Goal: Task Accomplishment & Management: Manage account settings

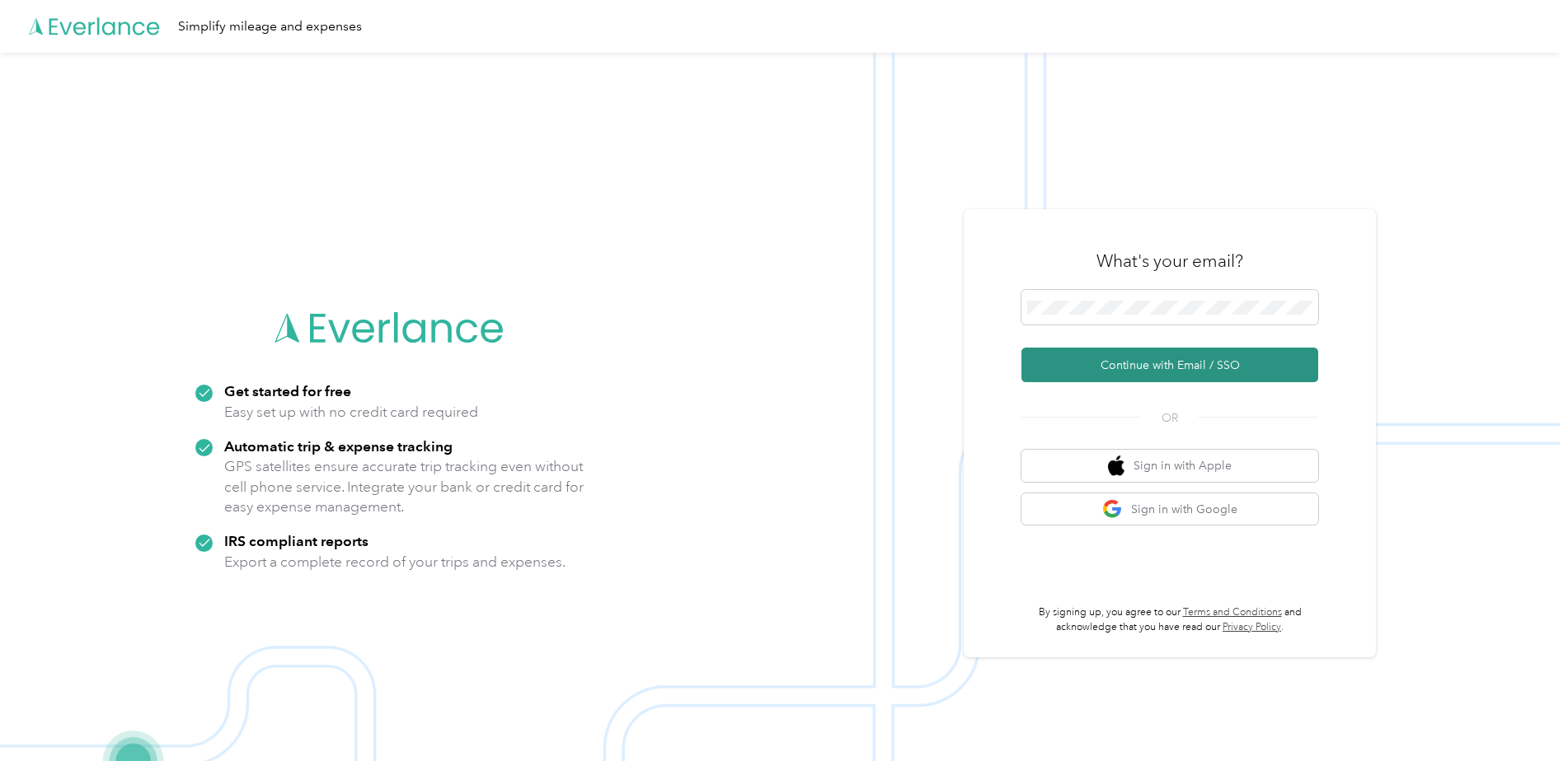
click at [1067, 350] on button "Continue with Email / SSO" at bounding box center [1170, 365] width 297 height 34
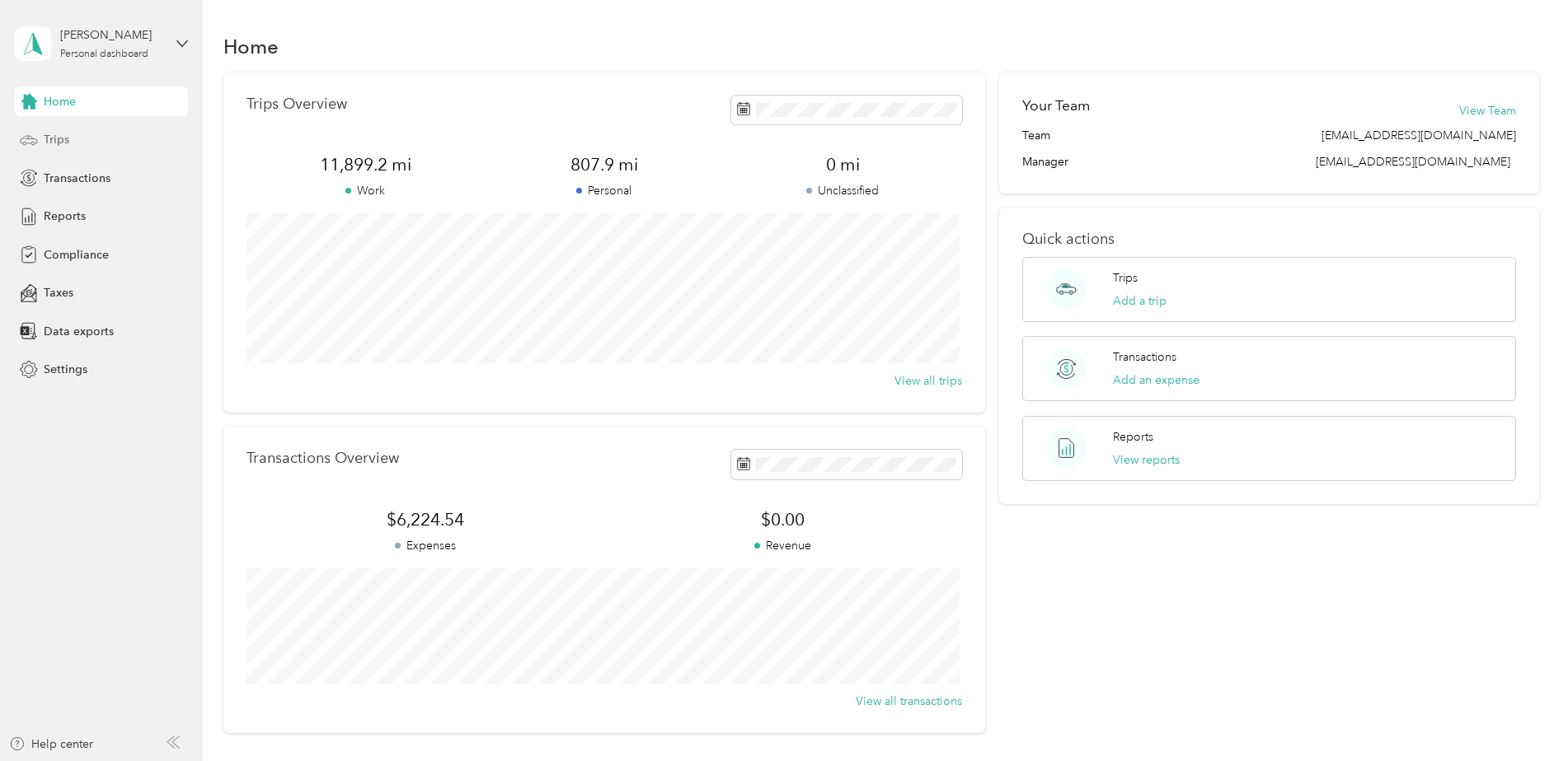
click at [65, 144] on span "Trips" at bounding box center [56, 139] width 25 height 18
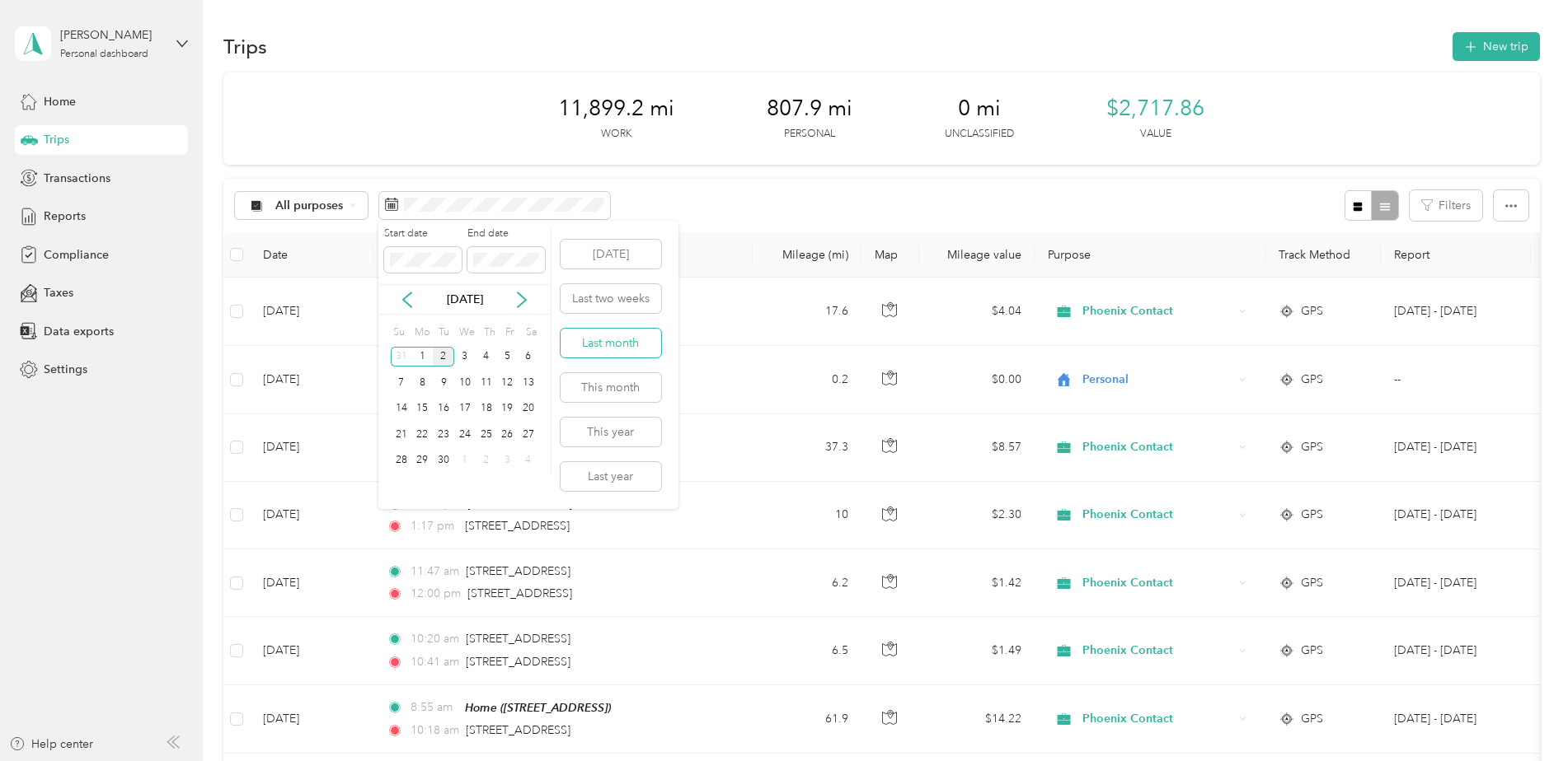
click at [595, 344] on button "Last month" at bounding box center [610, 343] width 101 height 28
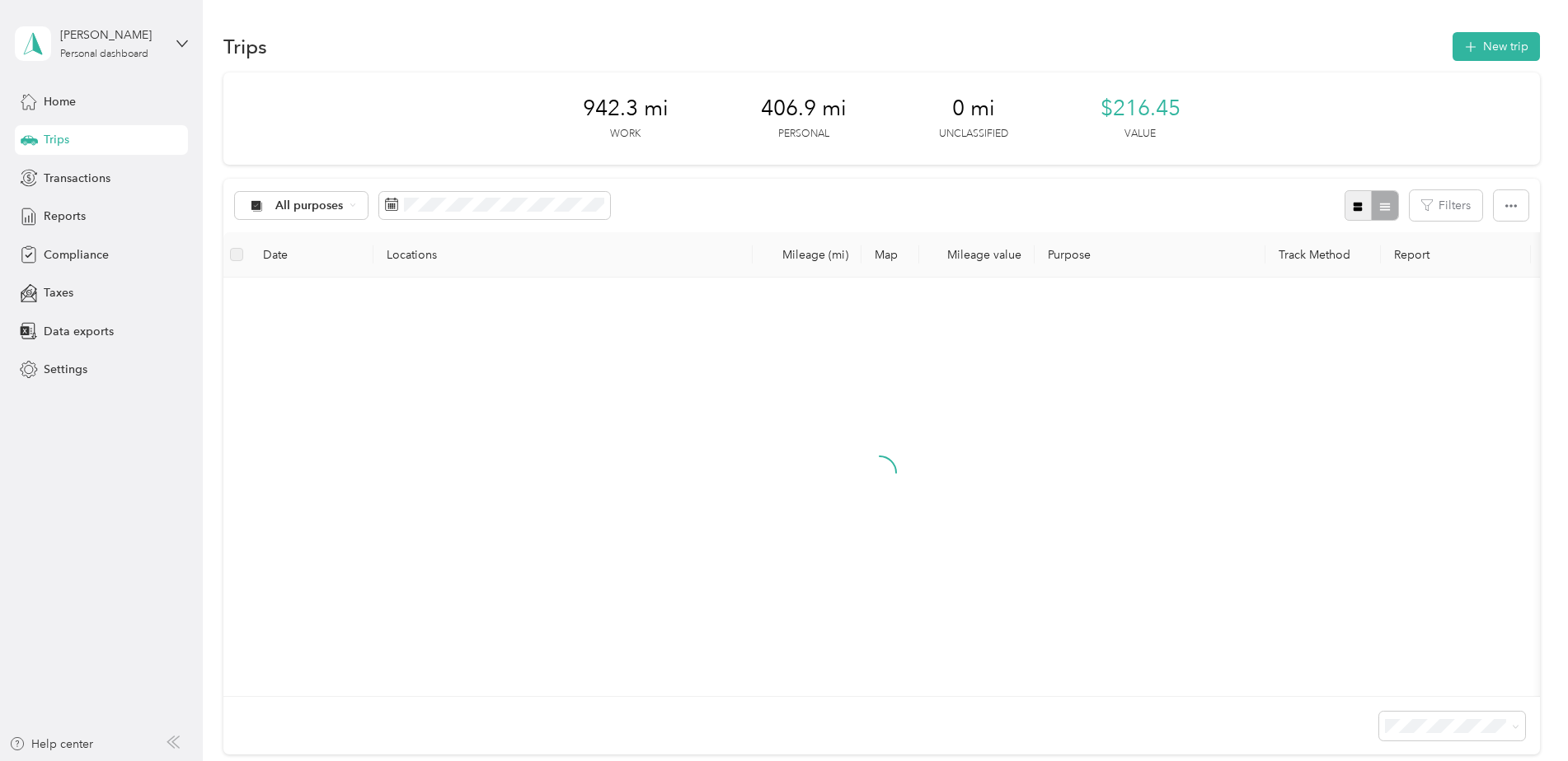
click at [1352, 205] on icon "button" at bounding box center [1358, 207] width 12 height 12
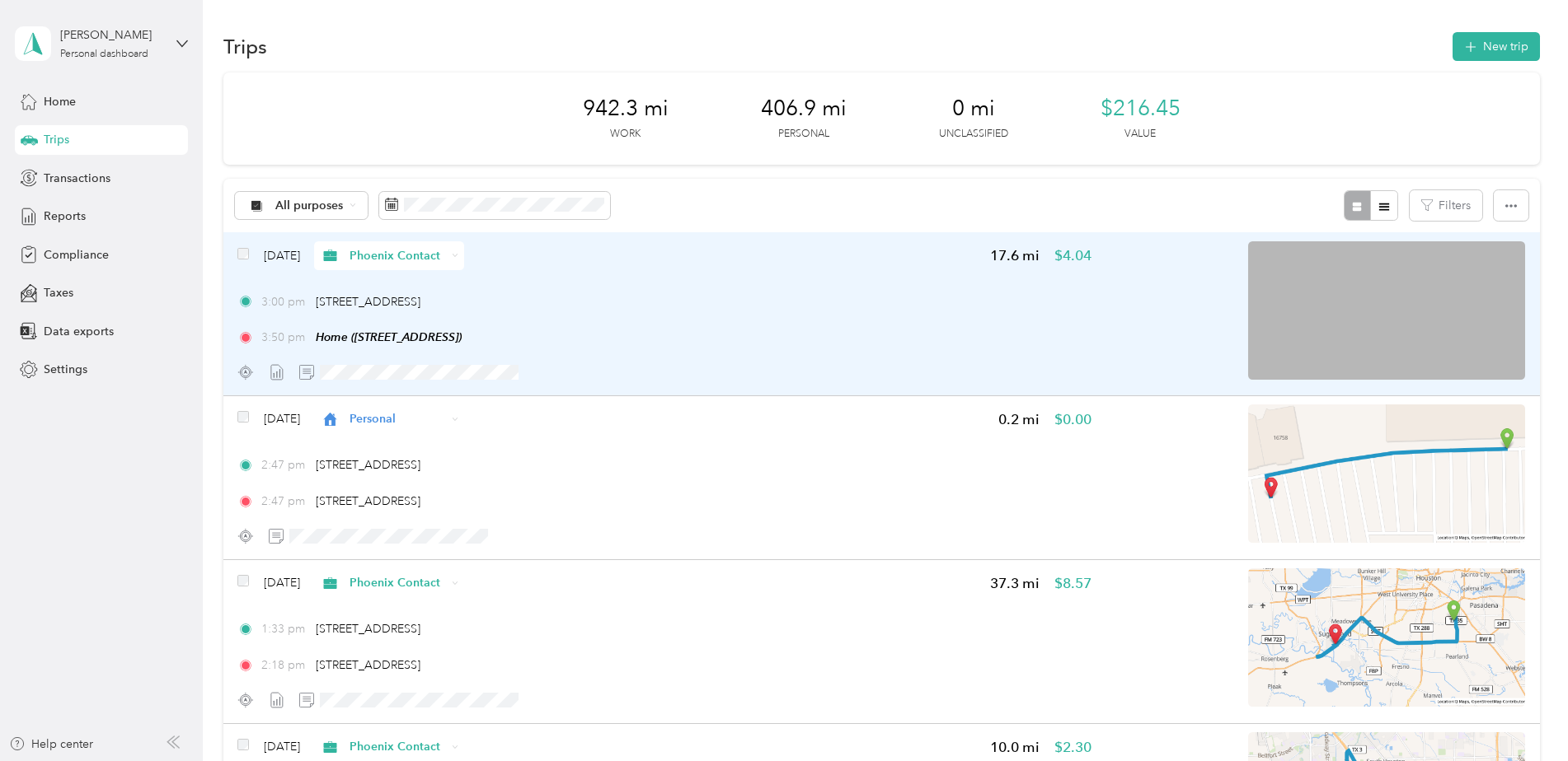
click at [1451, 392] on div "[DATE] [GEOGRAPHIC_DATA] Contact 17.6 mi $4.04 3:00 pm [STREET_ADDRESS] 3:50 pm…" at bounding box center [881, 314] width 1316 height 164
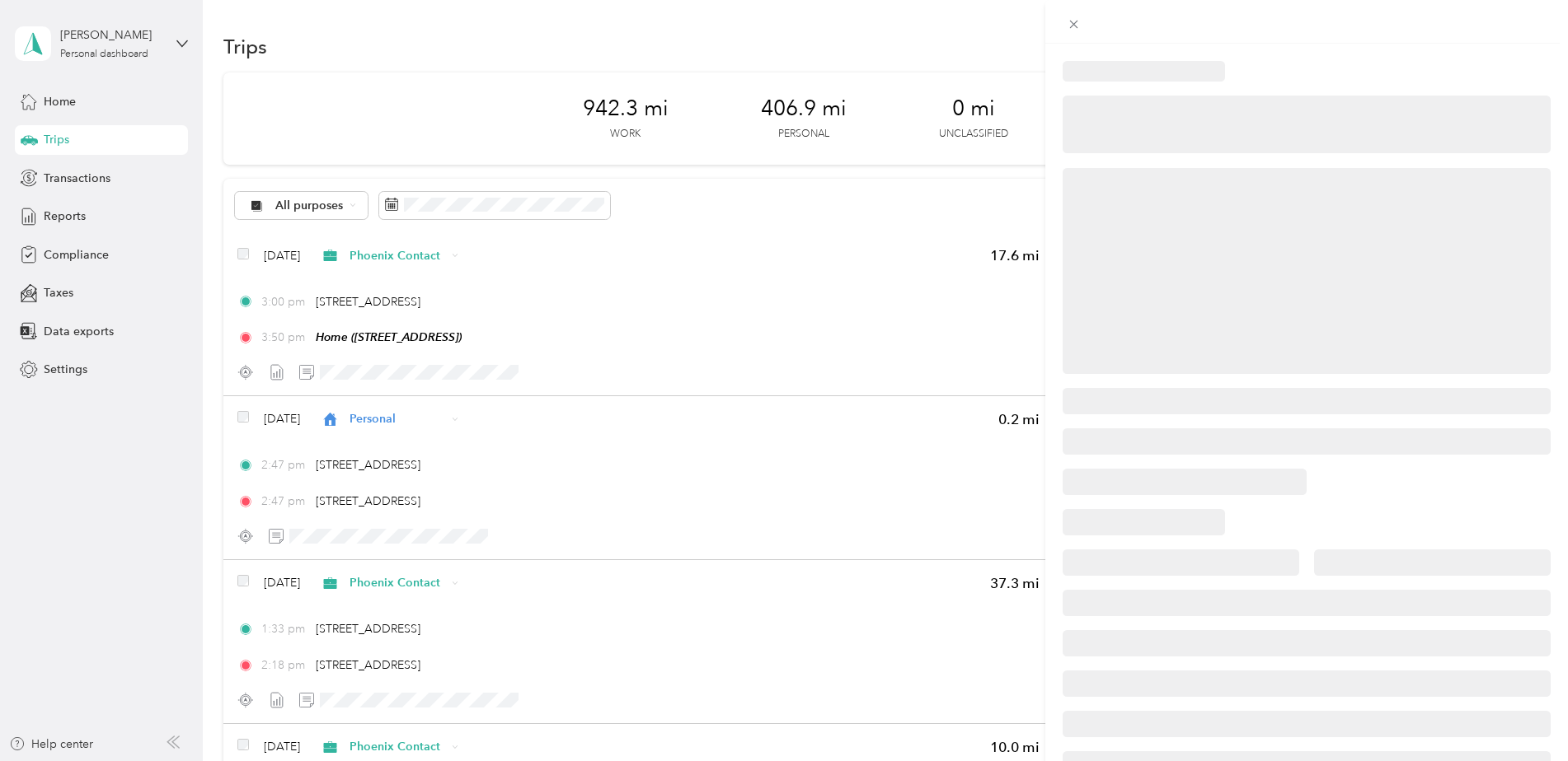
click at [970, 30] on div at bounding box center [784, 380] width 1568 height 761
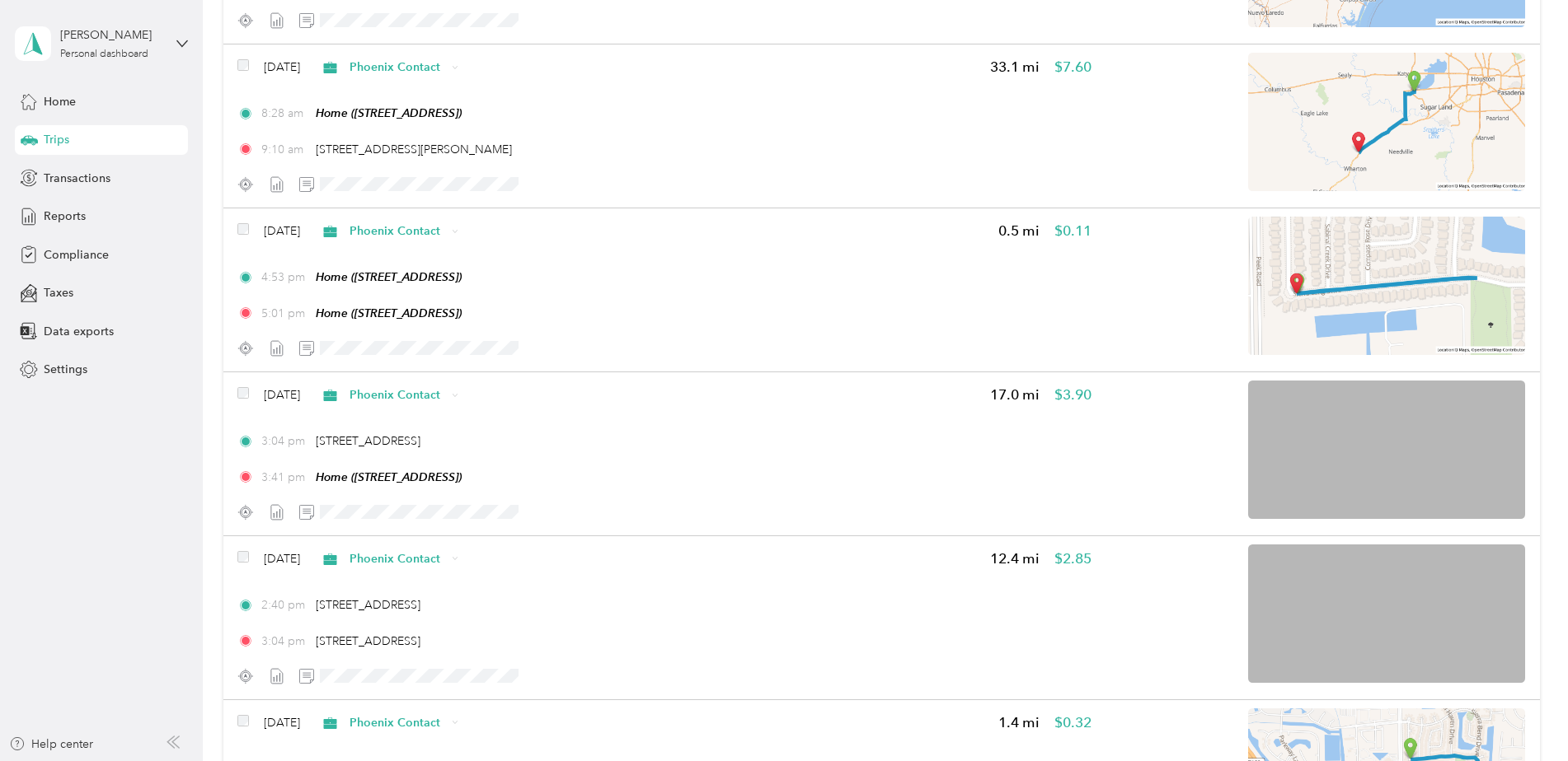
scroll to position [3860, 0]
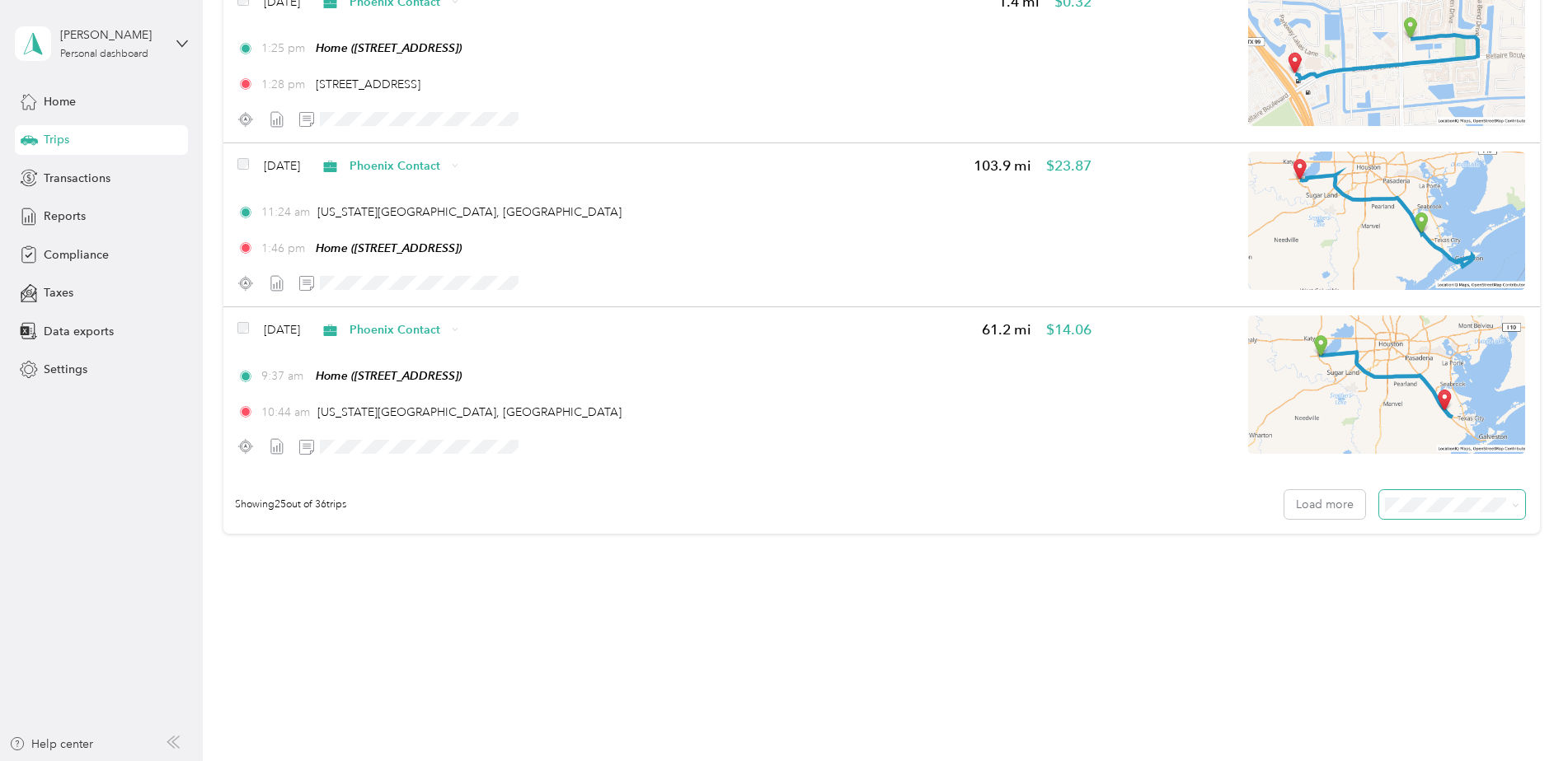
drag, startPoint x: 1459, startPoint y: 478, endPoint x: 1455, endPoint y: 493, distance: 15.5
click at [1457, 484] on div "Showing 25 out of 36 trips Load more" at bounding box center [881, 505] width 1316 height 58
click at [1440, 594] on div "100 per load" at bounding box center [1448, 592] width 122 height 18
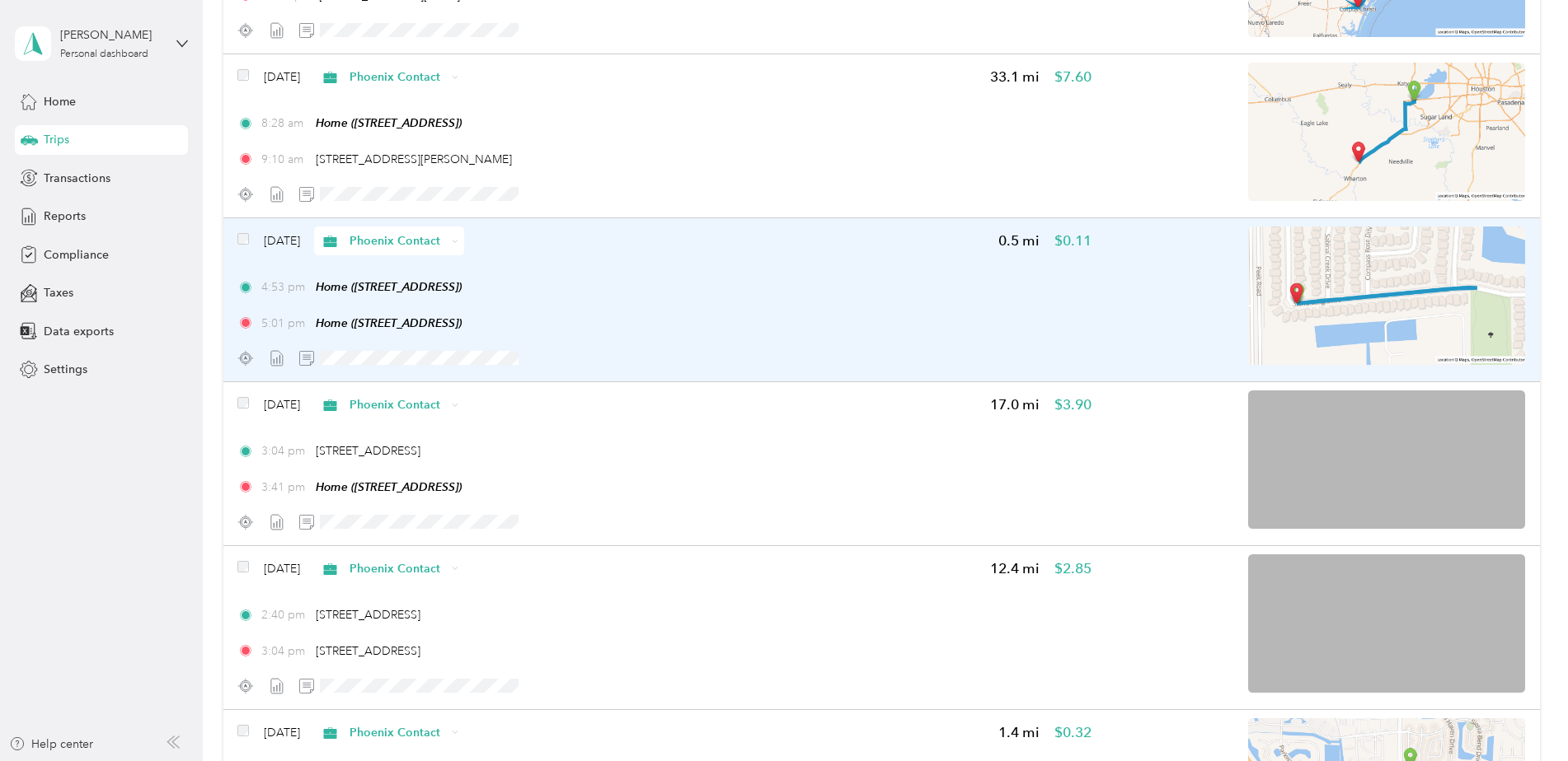
scroll to position [3131, 0]
click at [446, 239] on span "Phoenix Contact" at bounding box center [397, 239] width 96 height 18
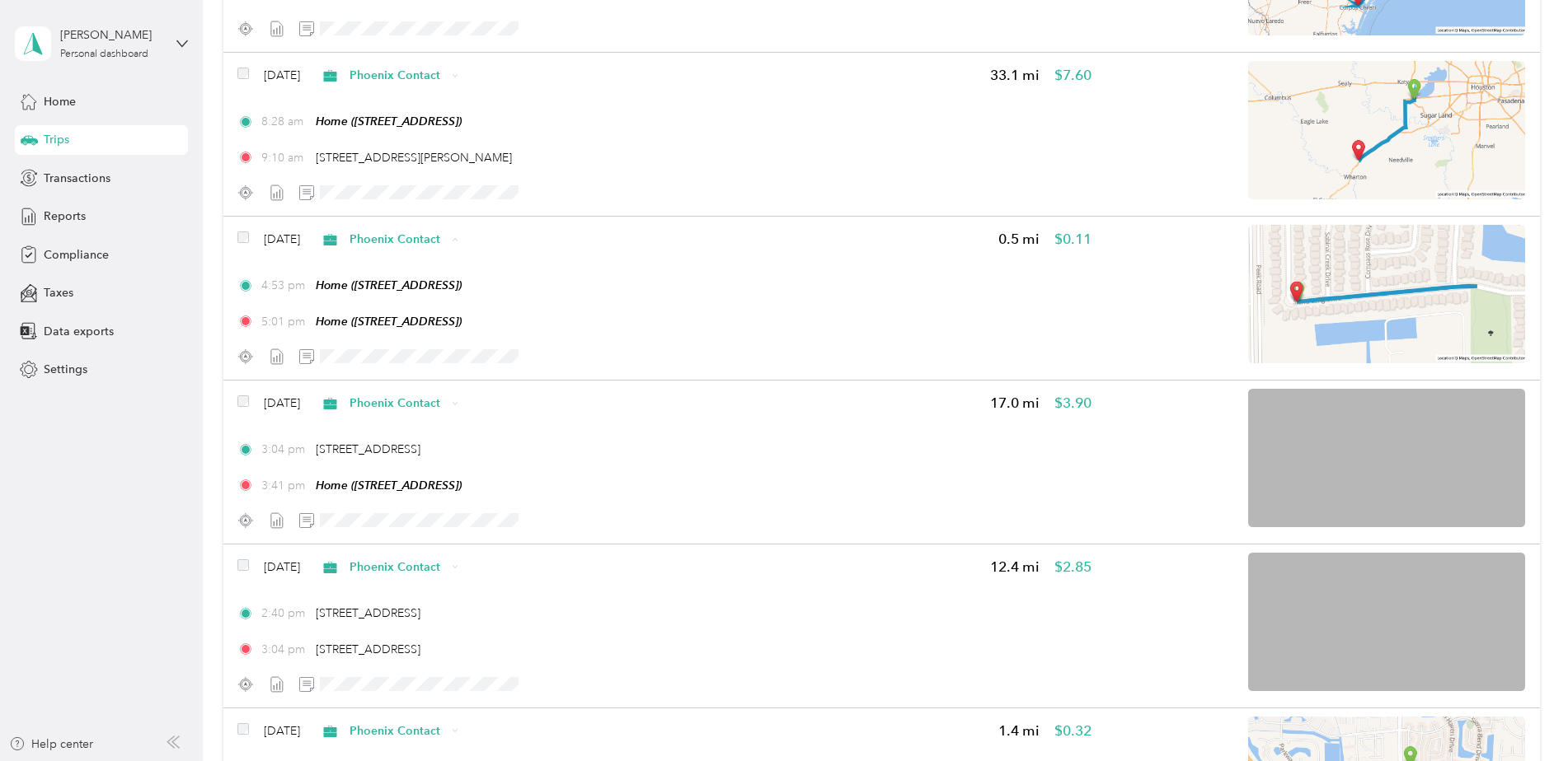
click at [439, 294] on span "Personal" at bounding box center [444, 298] width 112 height 18
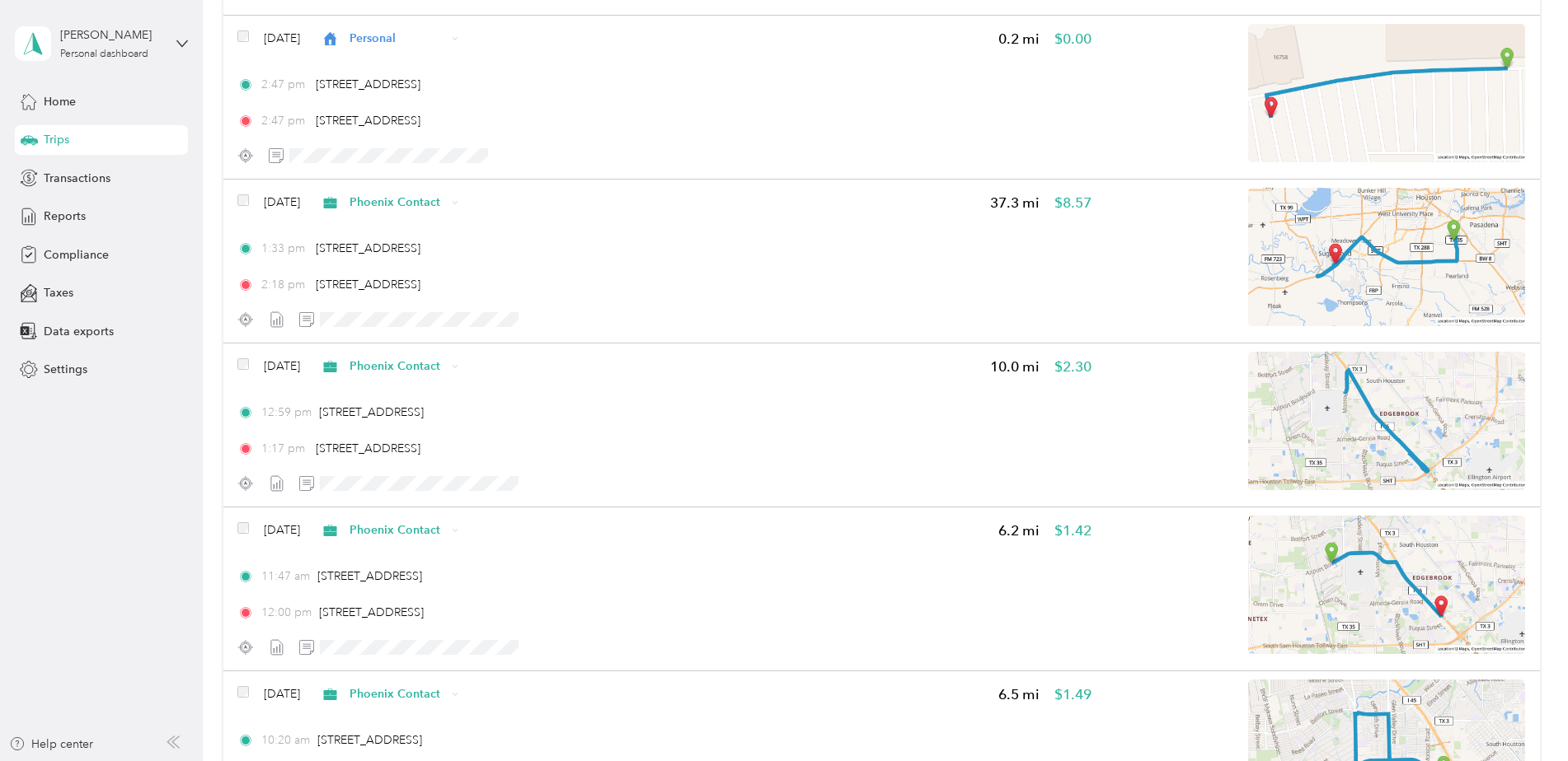
scroll to position [0, 0]
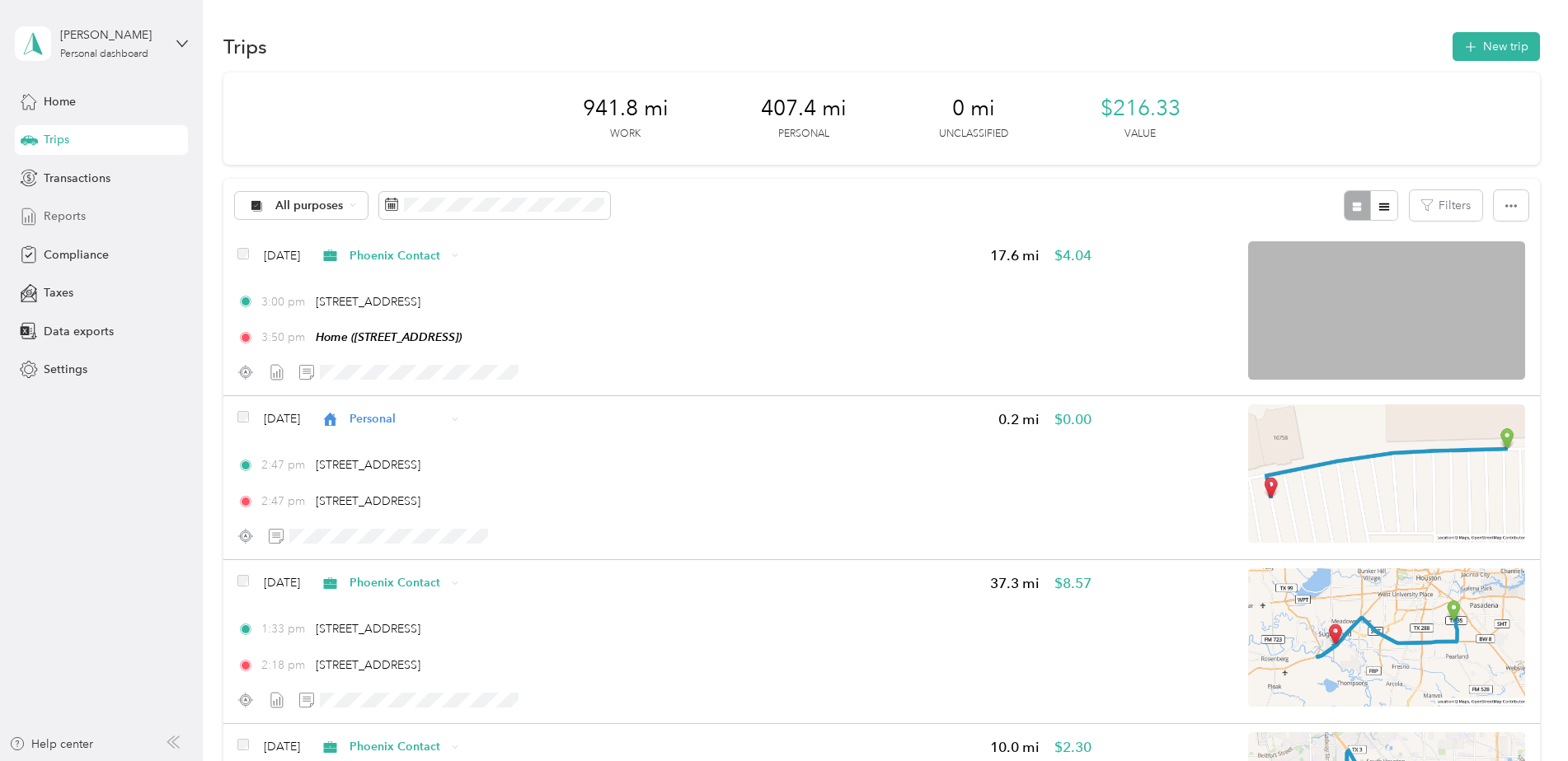
click at [65, 218] on span "Reports" at bounding box center [65, 216] width 42 height 18
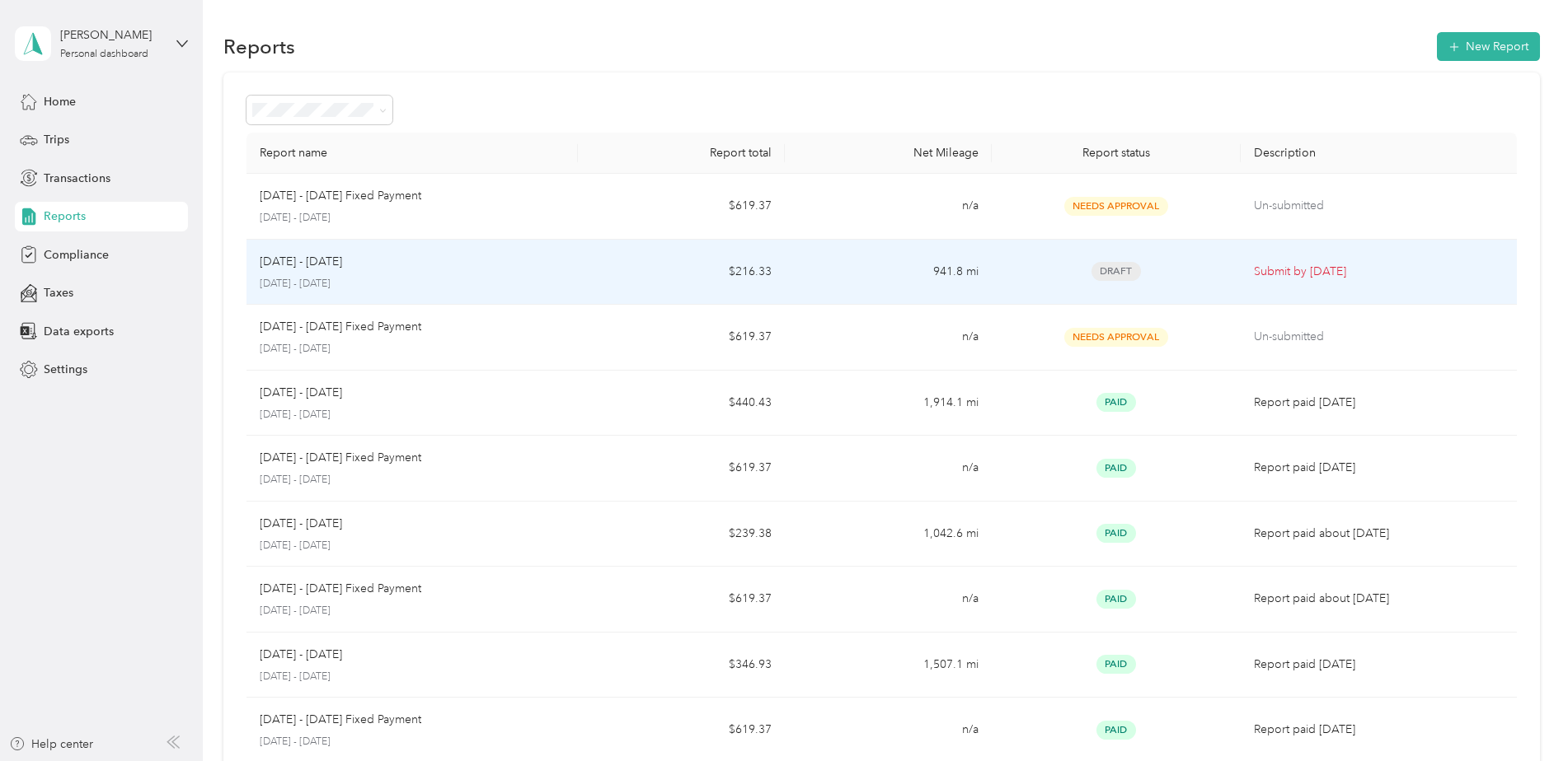
click at [623, 271] on td "$216.33" at bounding box center [681, 272] width 207 height 66
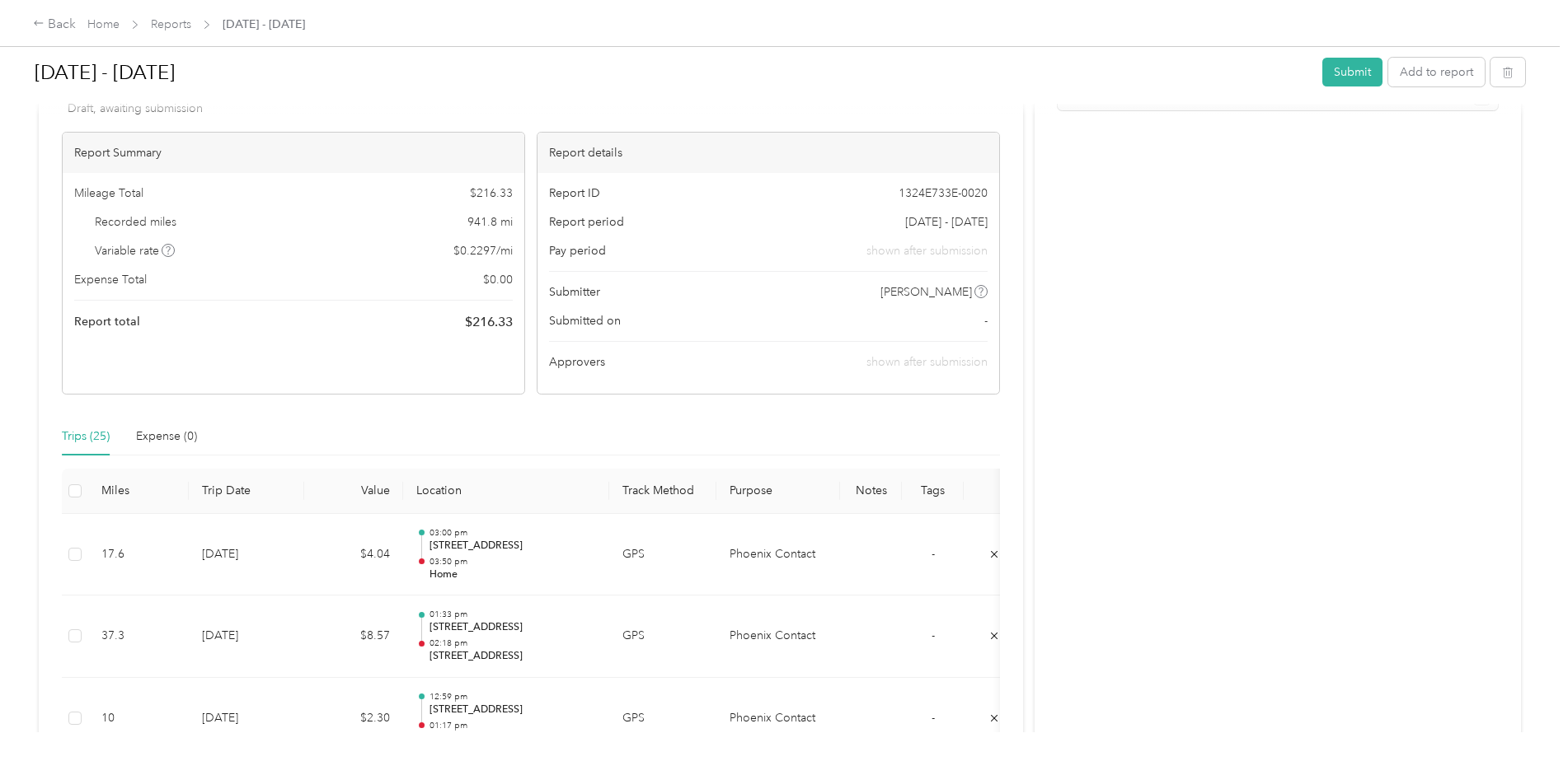
scroll to position [82, 0]
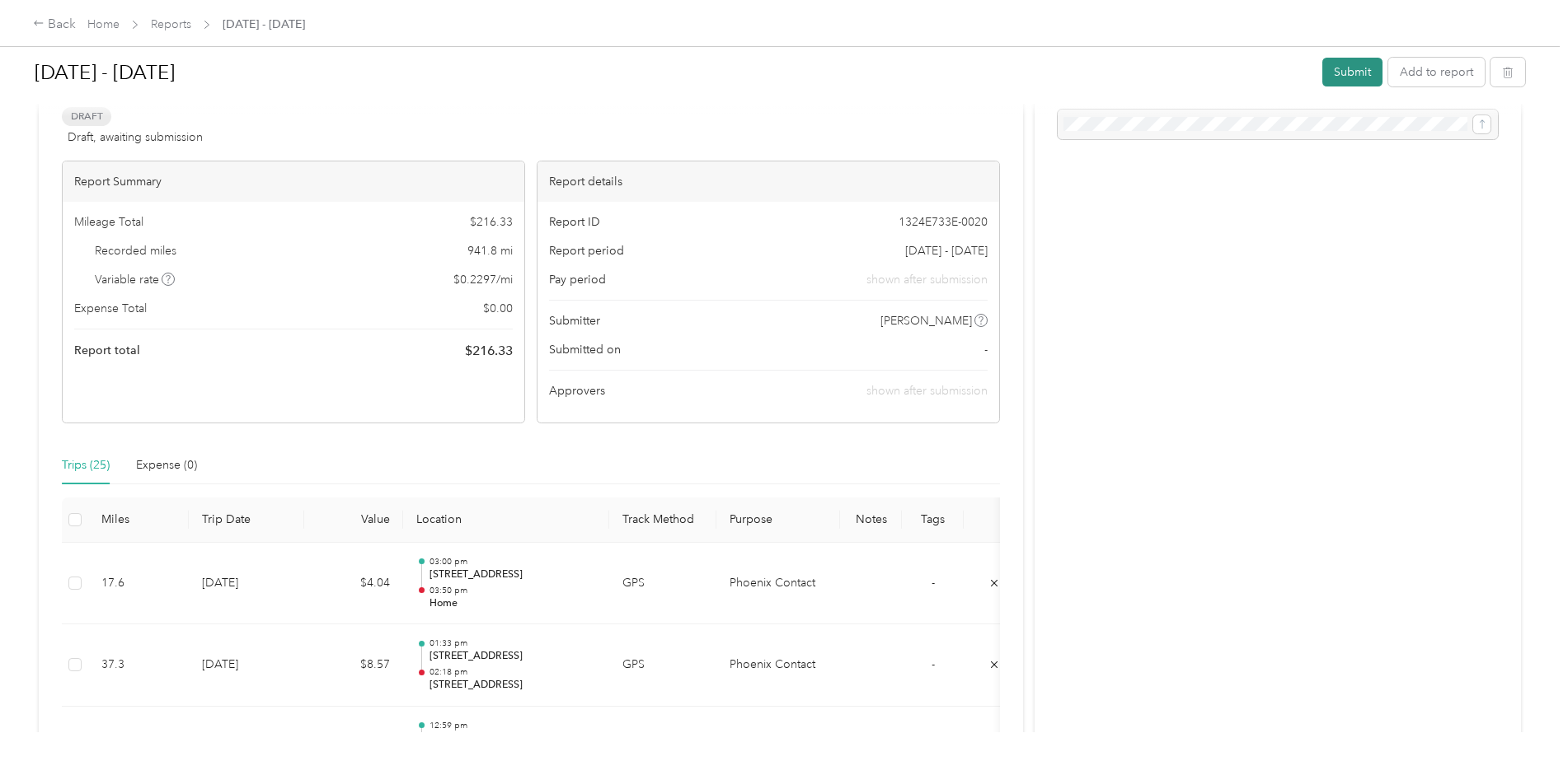
click at [1341, 80] on button "Submit" at bounding box center [1353, 72] width 60 height 28
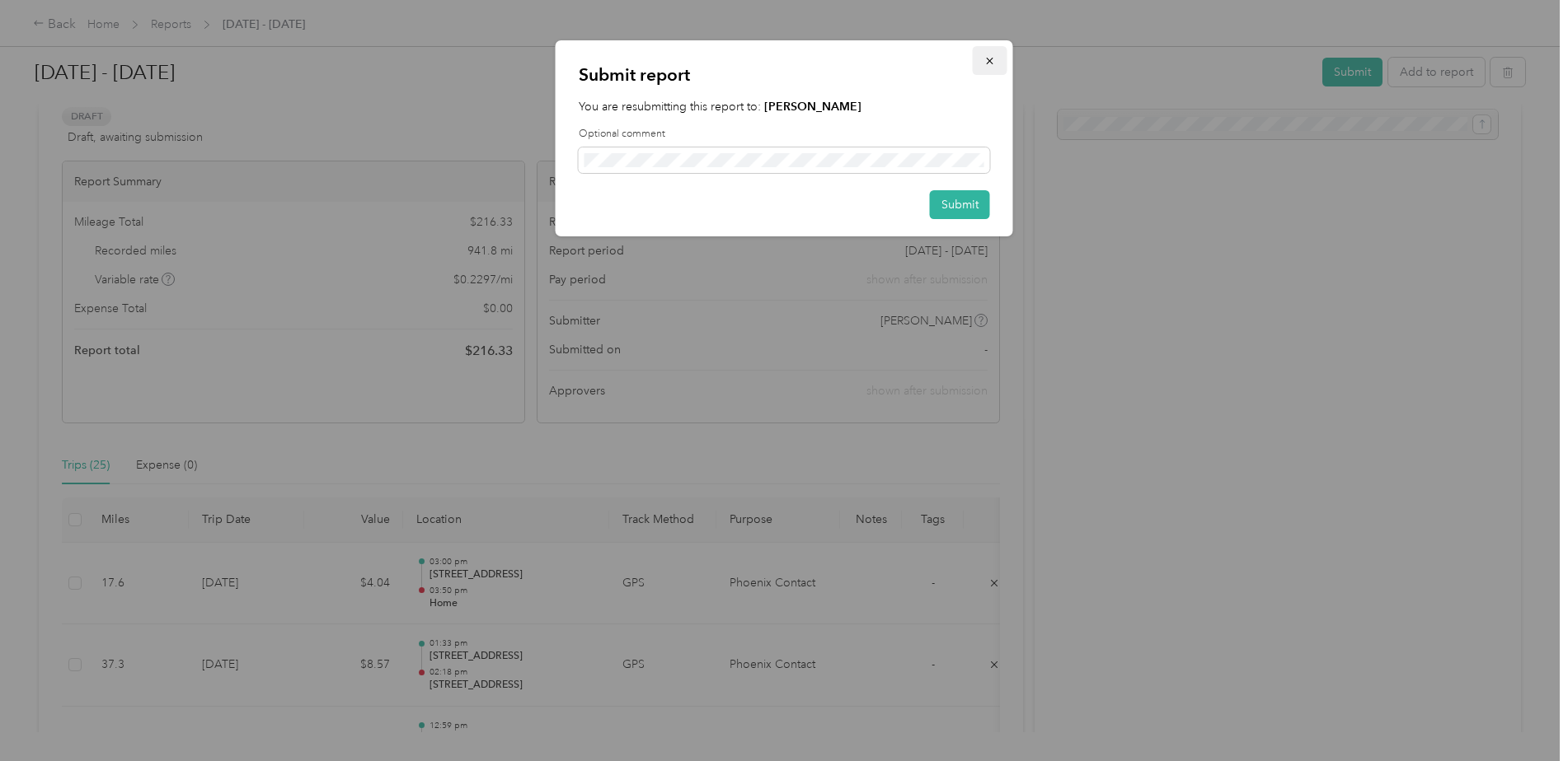
click at [994, 61] on icon "button" at bounding box center [990, 61] width 12 height 12
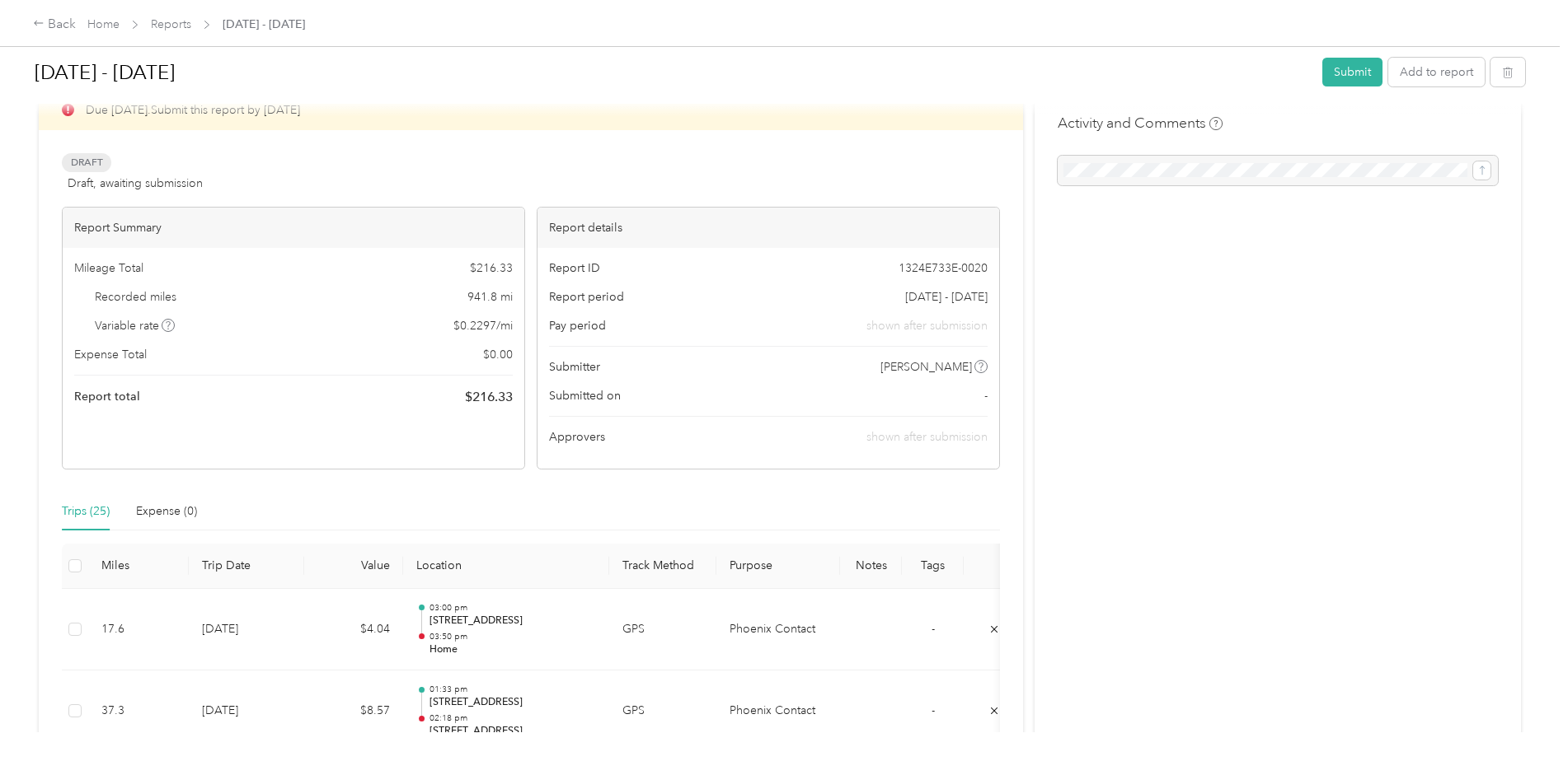
scroll to position [0, 0]
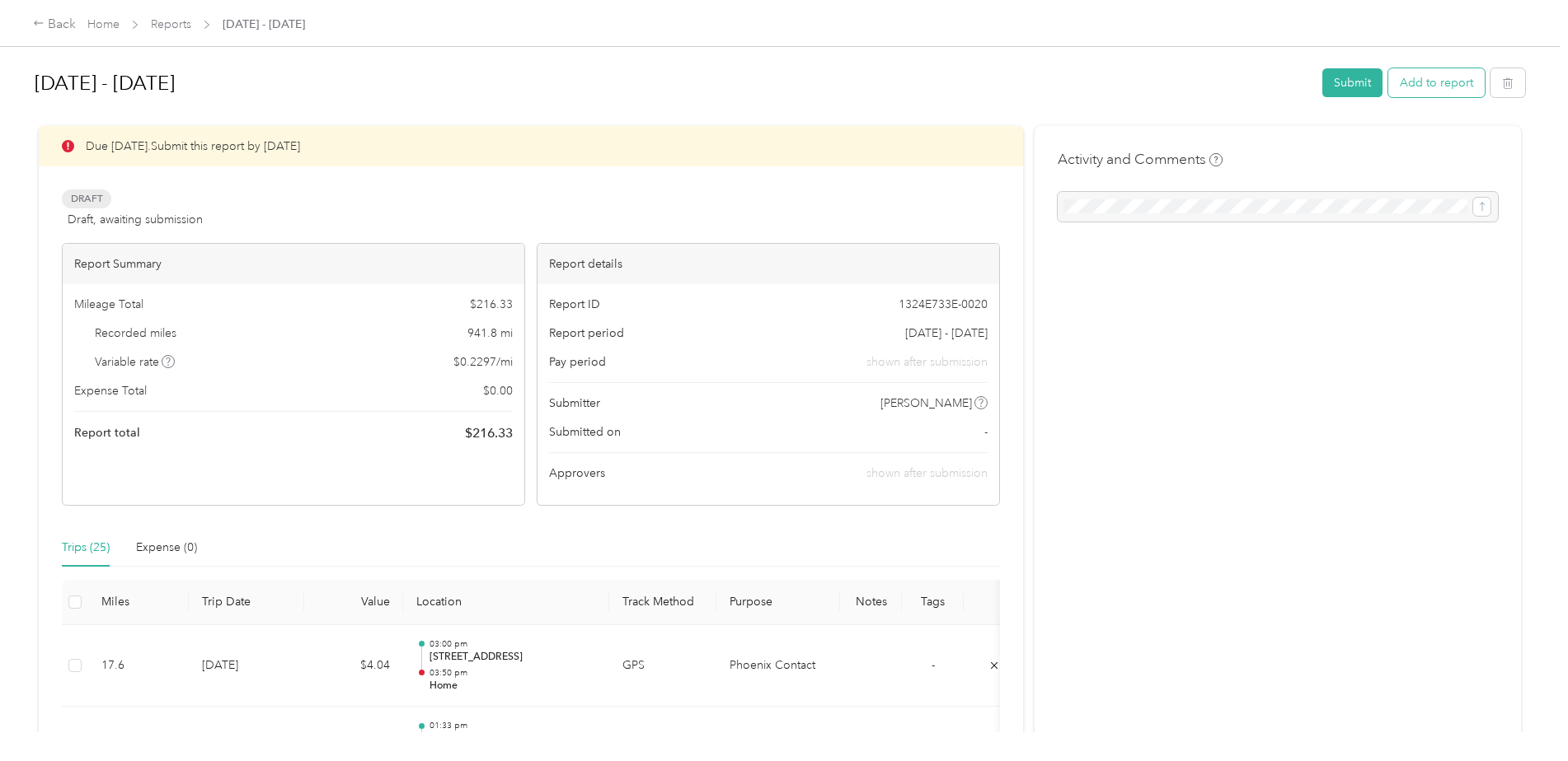
click at [1390, 90] on button "Add to report" at bounding box center [1436, 83] width 96 height 28
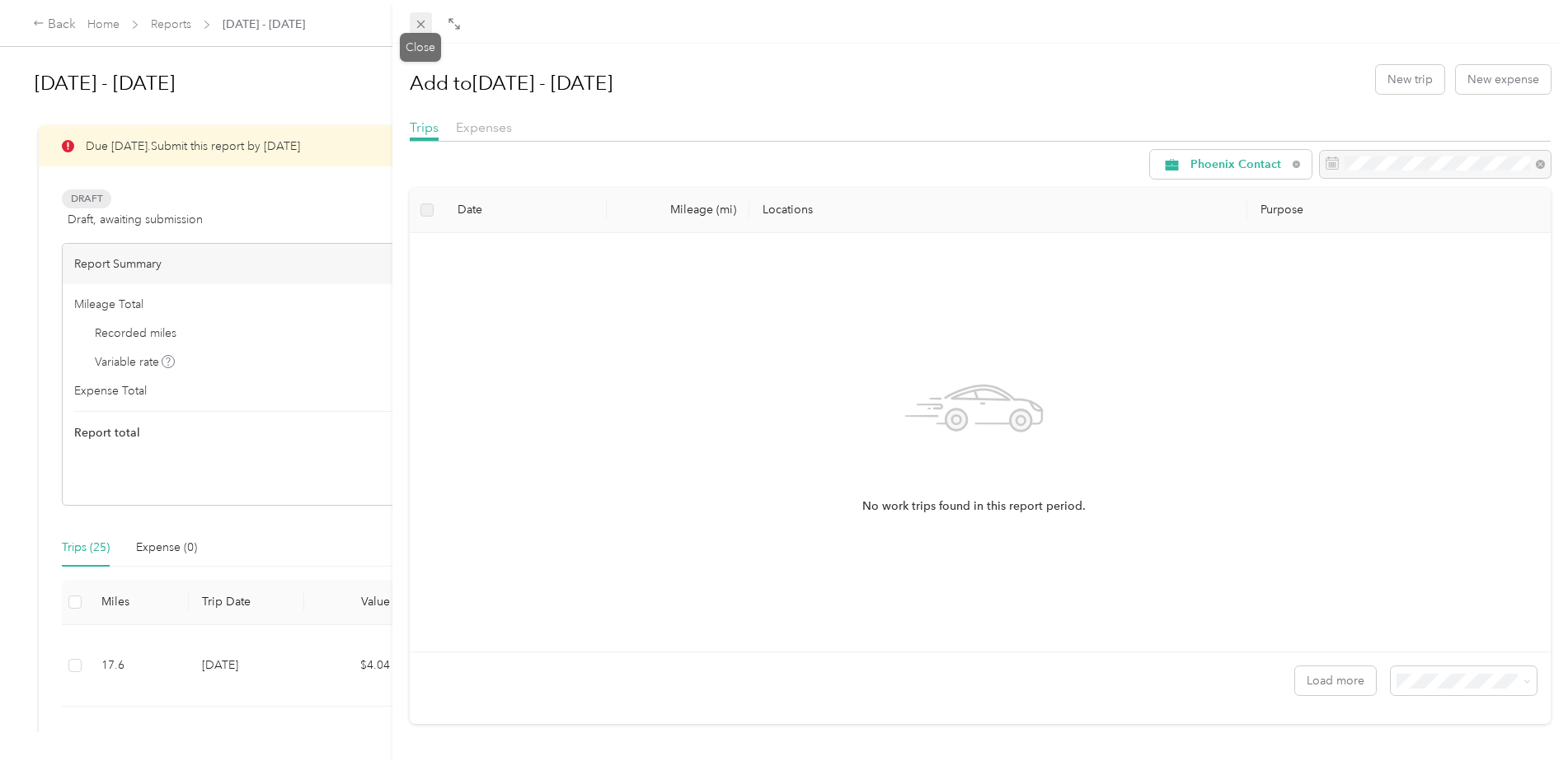
click at [418, 23] on icon at bounding box center [420, 25] width 8 height 8
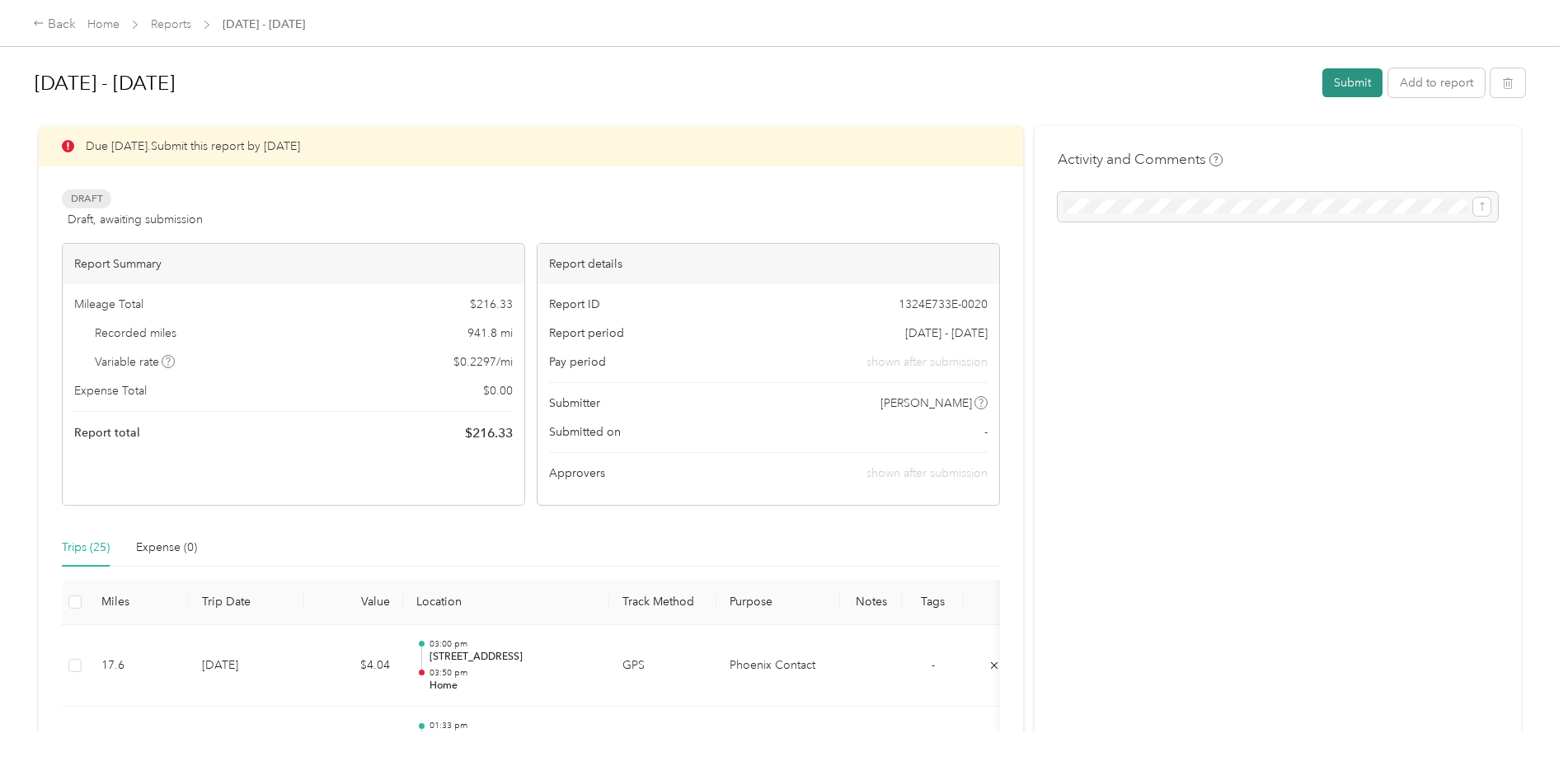
click at [1346, 82] on button "Submit" at bounding box center [1353, 83] width 60 height 28
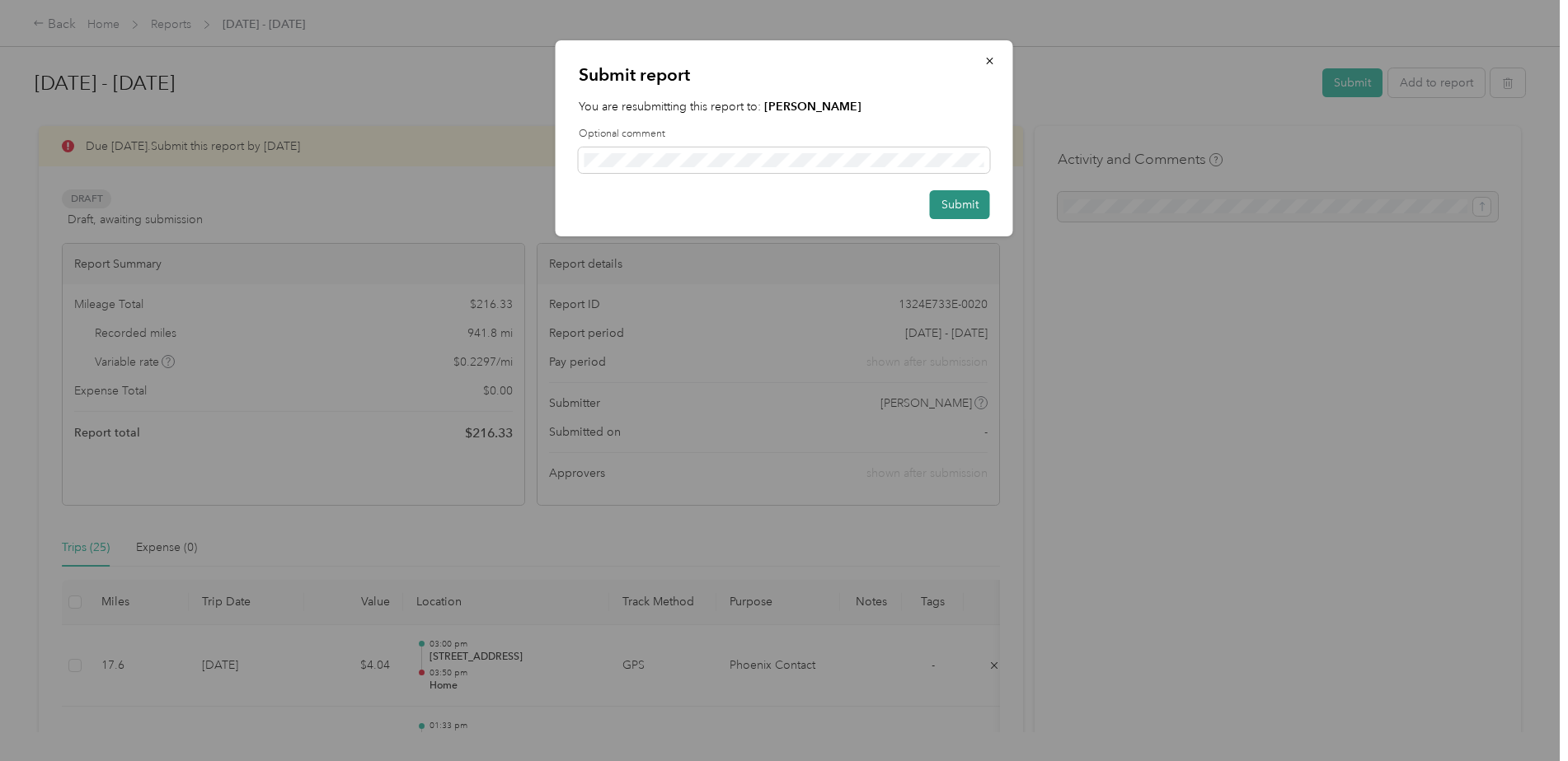
click at [976, 206] on button "Submit" at bounding box center [960, 204] width 60 height 28
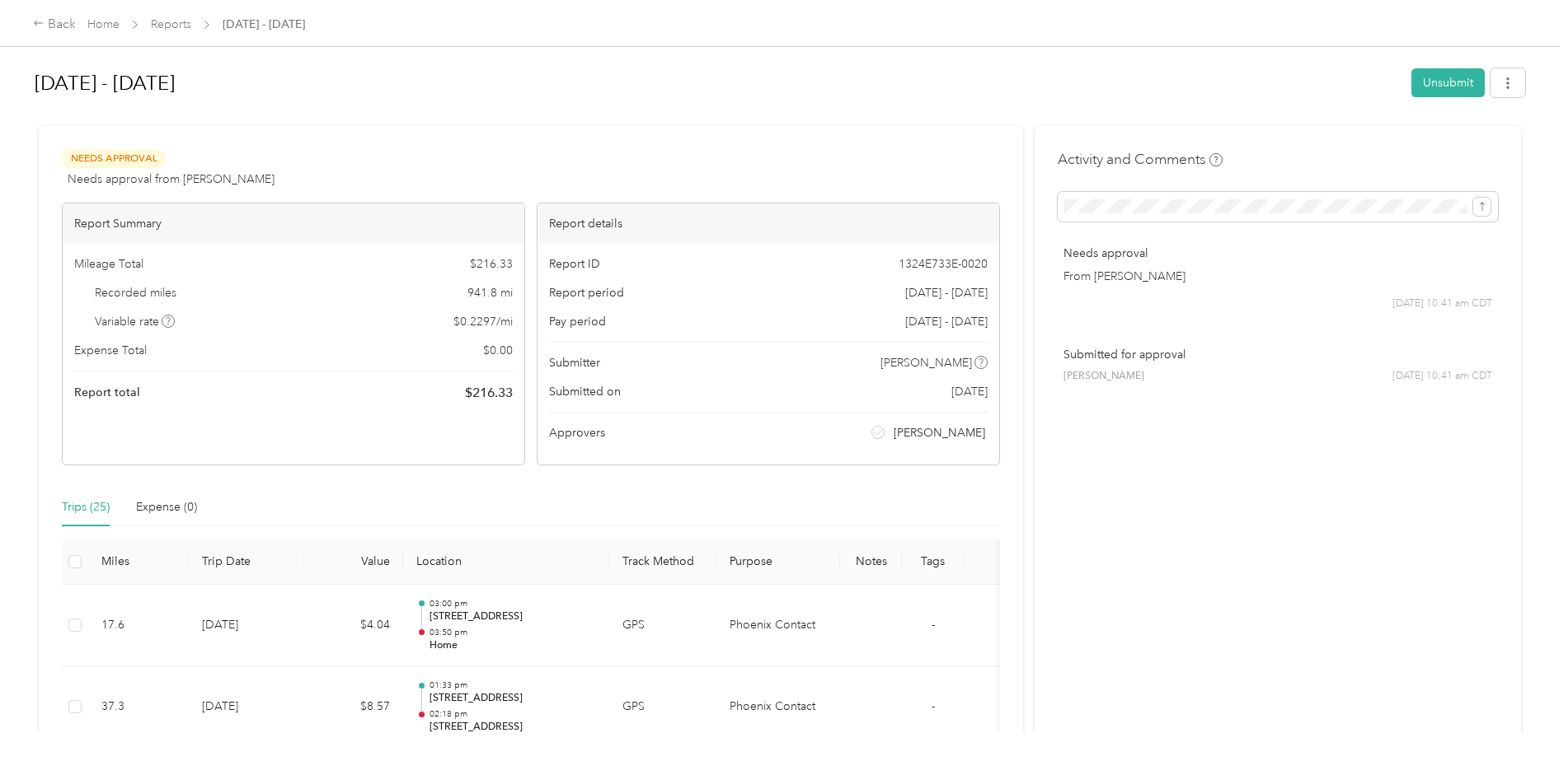
click at [173, 13] on div "Back Home Reports [DATE] - [DATE]" at bounding box center [784, 23] width 1568 height 46
click at [170, 24] on link "Reports" at bounding box center [171, 24] width 40 height 14
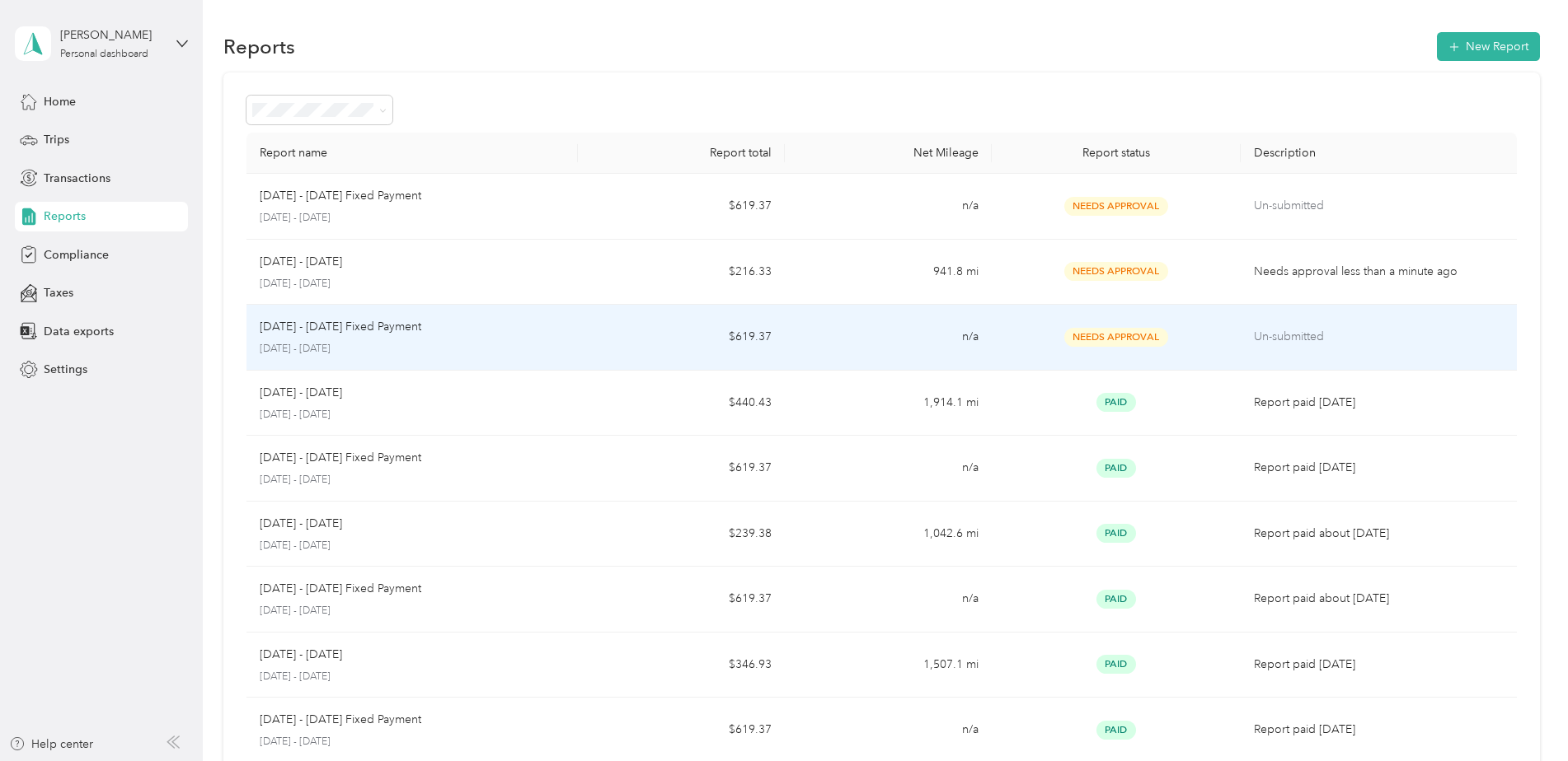
click at [870, 329] on td "n/a" at bounding box center [888, 338] width 207 height 66
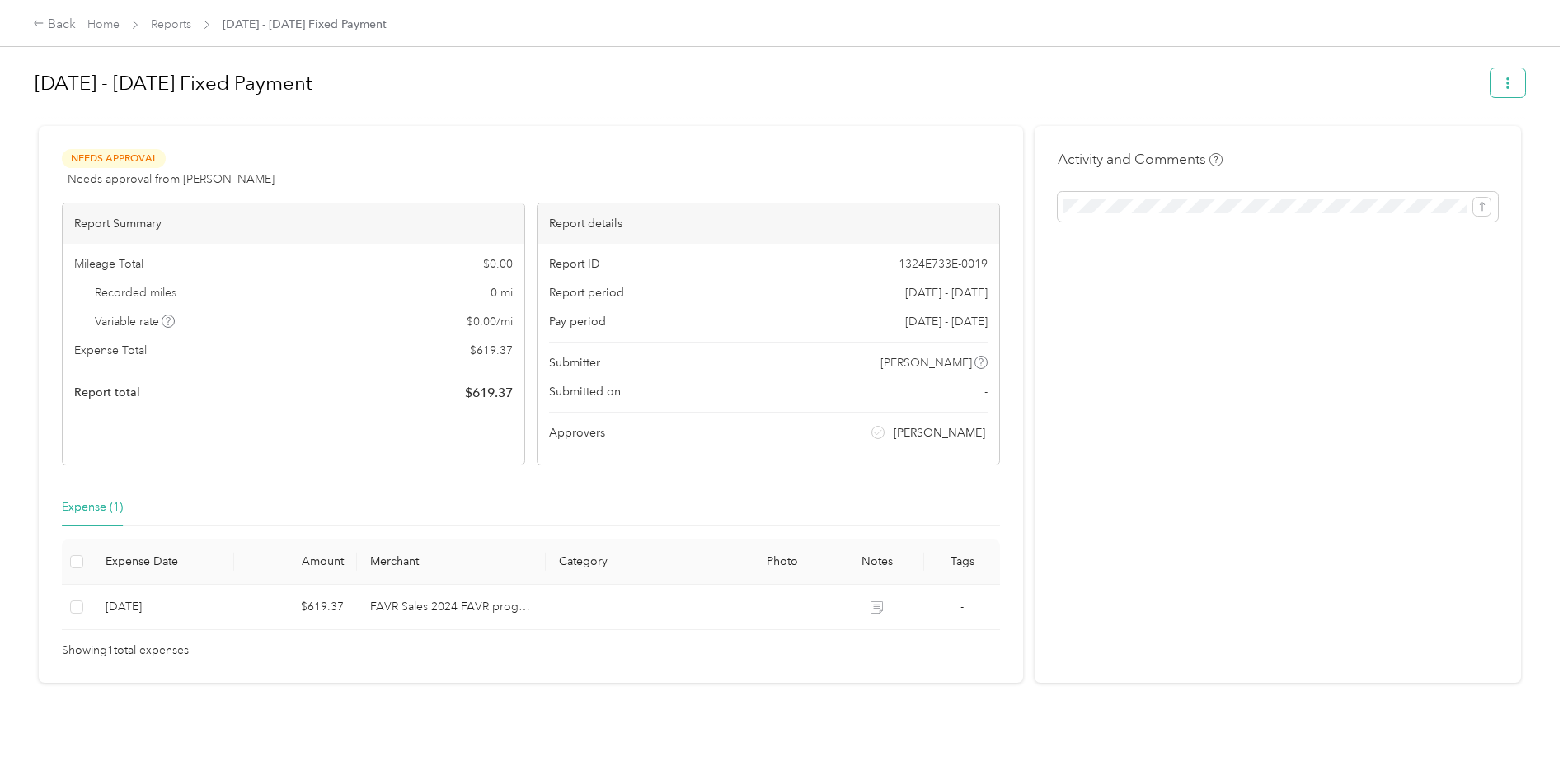
click at [1518, 79] on button "button" at bounding box center [1507, 83] width 34 height 28
click at [1109, 62] on div "[DATE] - [DATE] Fixed Payment" at bounding box center [756, 83] width 1444 height 43
drag, startPoint x: 194, startPoint y: 27, endPoint x: 170, endPoint y: 26, distance: 24.0
click at [194, 27] on div "Home Reports [DATE] - [DATE] Fixed Payment" at bounding box center [236, 24] width 299 height 18
click at [164, 24] on link "Reports" at bounding box center [171, 24] width 40 height 14
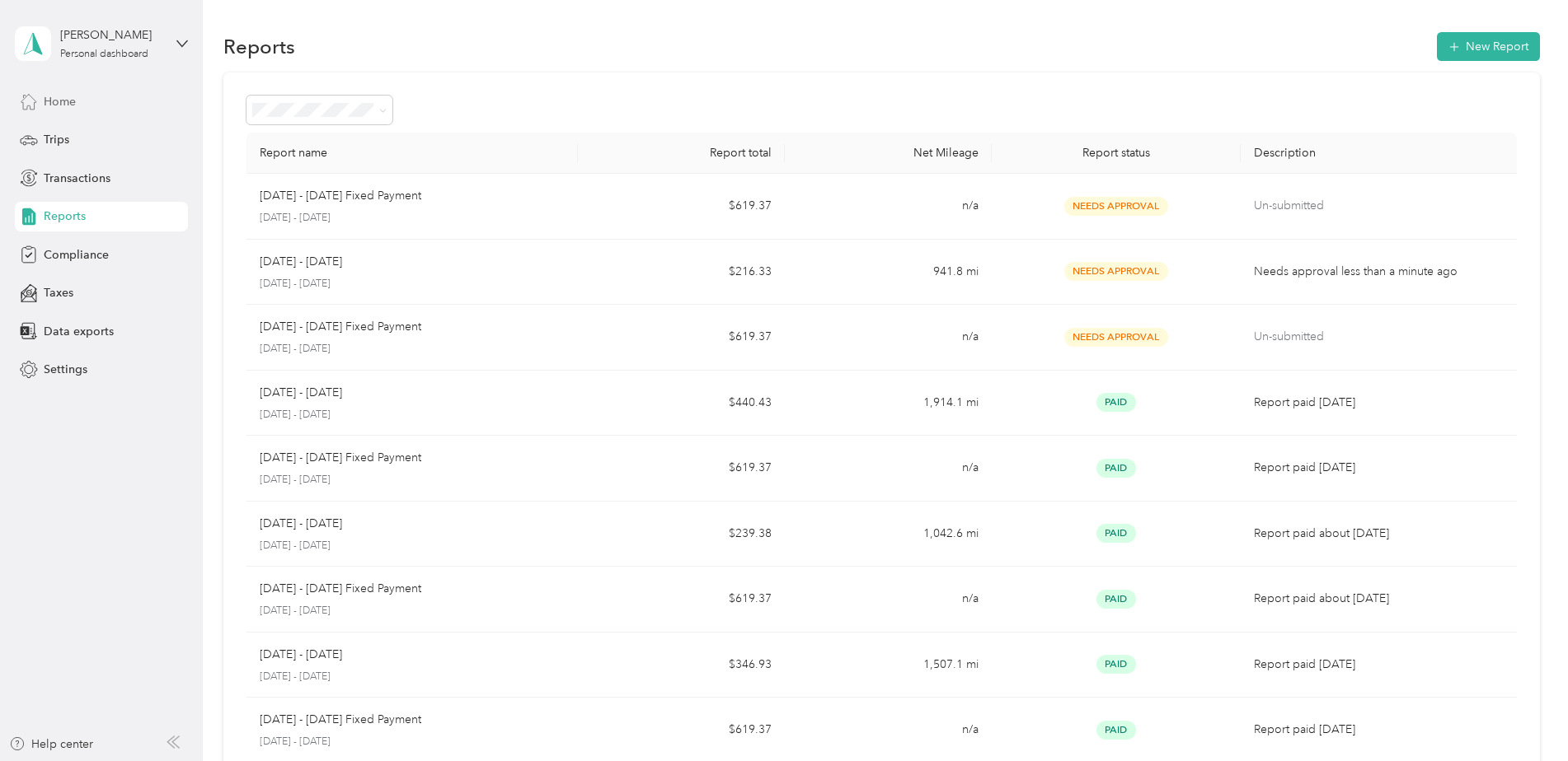
click at [64, 104] on span "Home" at bounding box center [60, 101] width 32 height 18
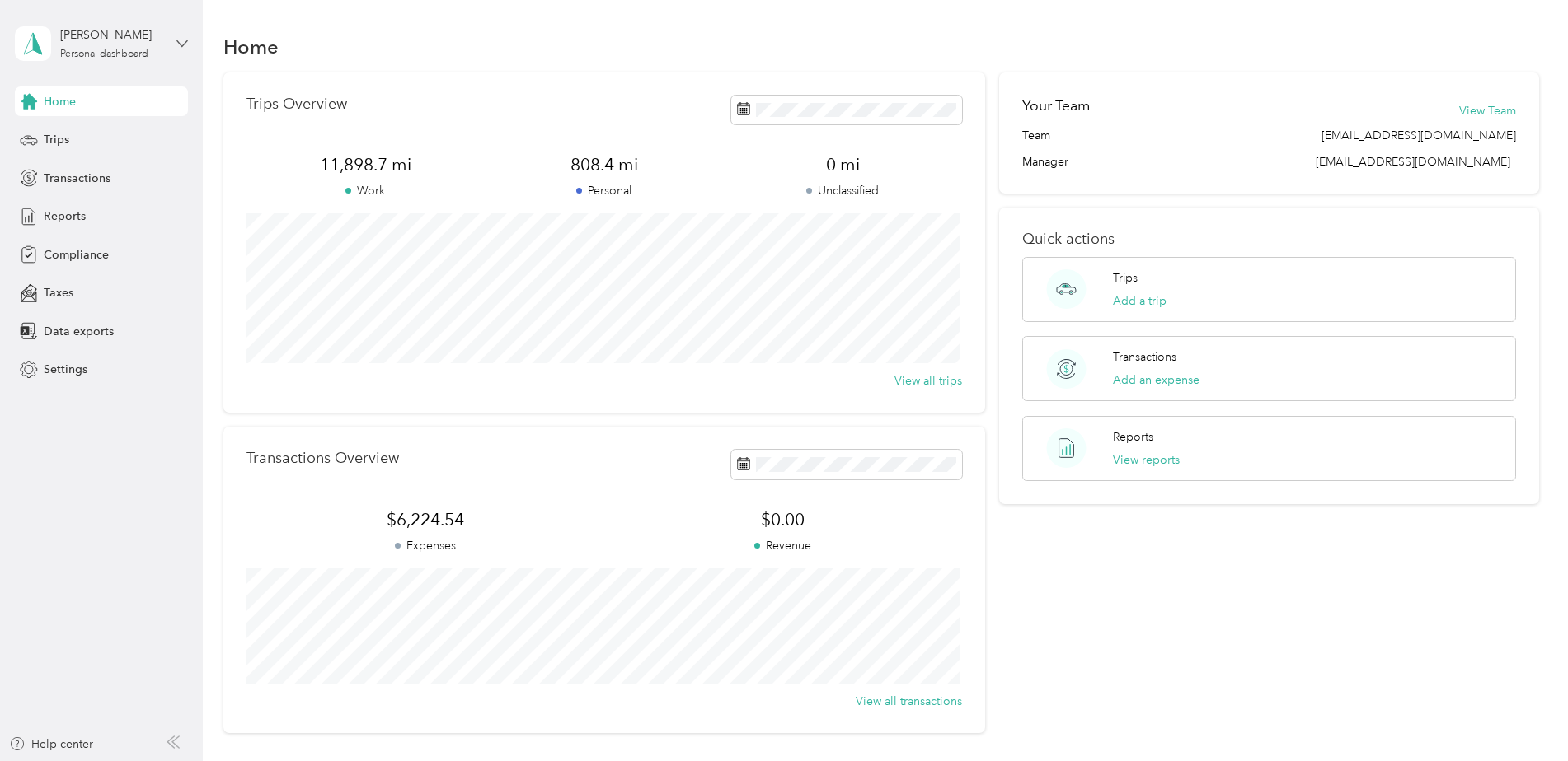
click at [176, 48] on icon at bounding box center [182, 44] width 12 height 12
click at [176, 41] on icon at bounding box center [182, 44] width 12 height 12
